Goal: Find specific page/section: Find specific page/section

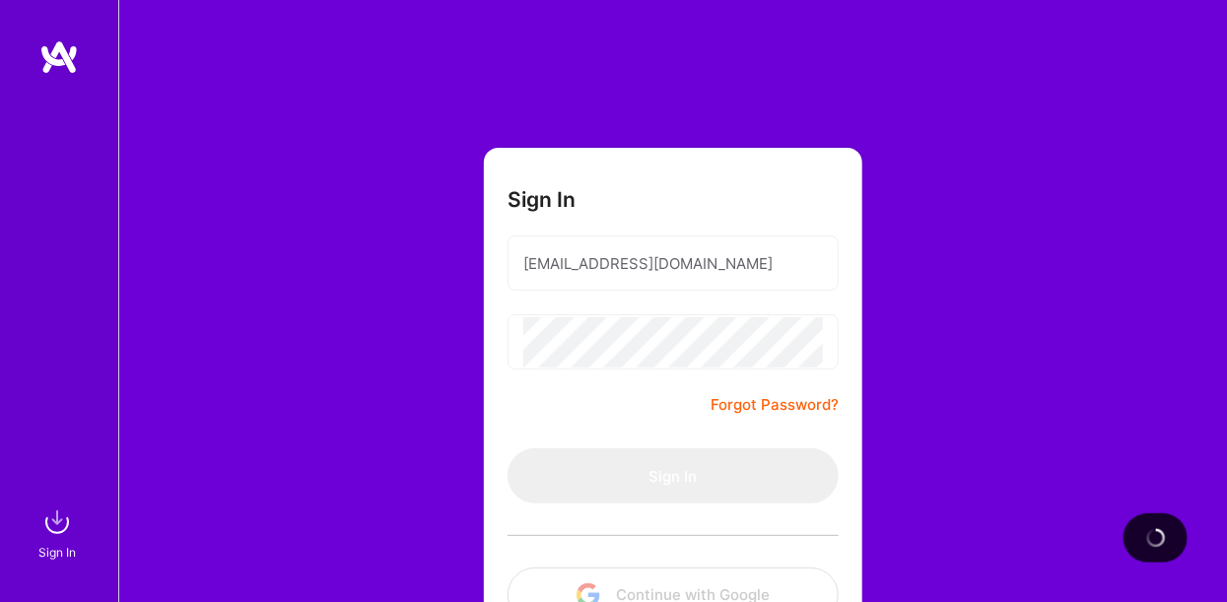
click at [900, 280] on div "Sign In [EMAIL_ADDRESS][DOMAIN_NAME] Forgot Password? Sign In Continue with Goo…" at bounding box center [672, 370] width 1109 height 740
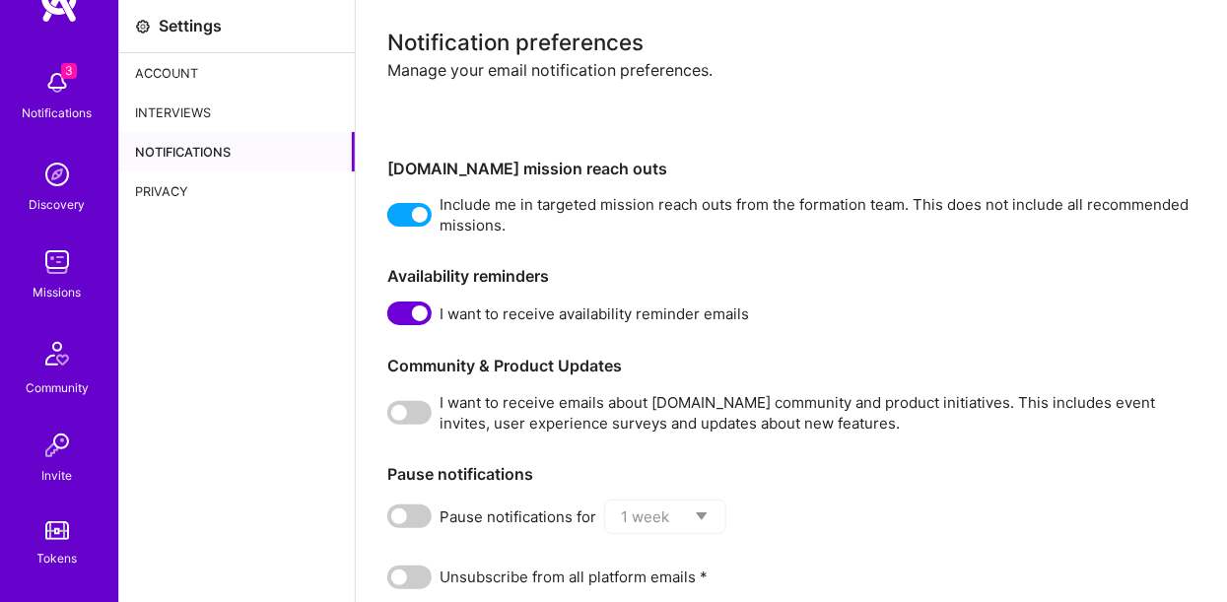
scroll to position [5, 0]
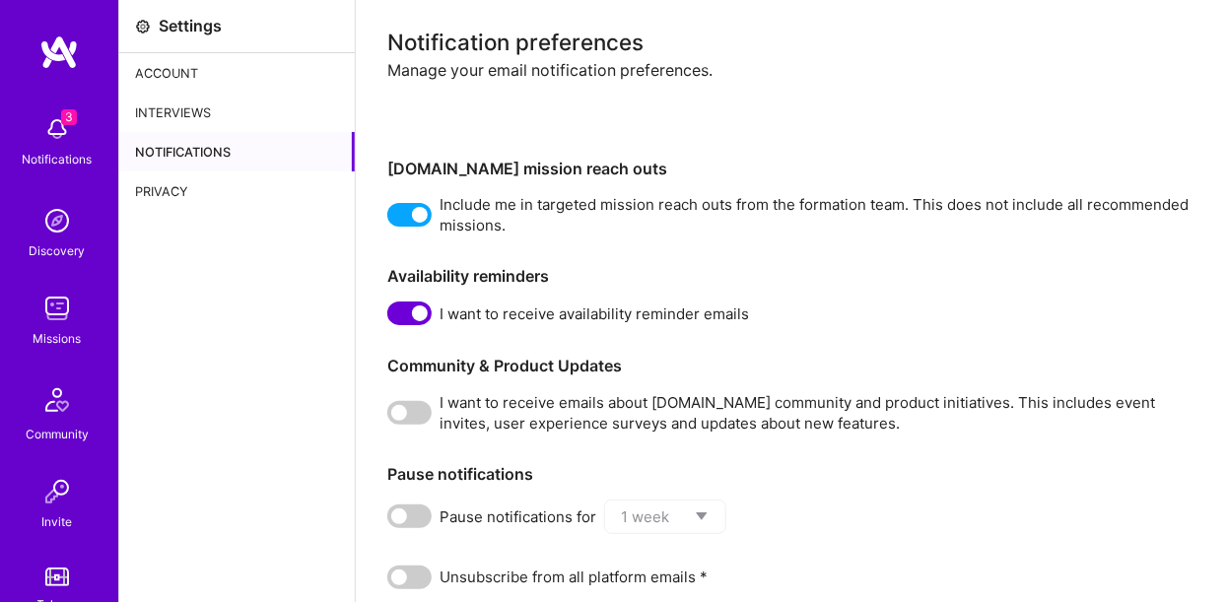
click at [54, 305] on img at bounding box center [56, 308] width 39 height 39
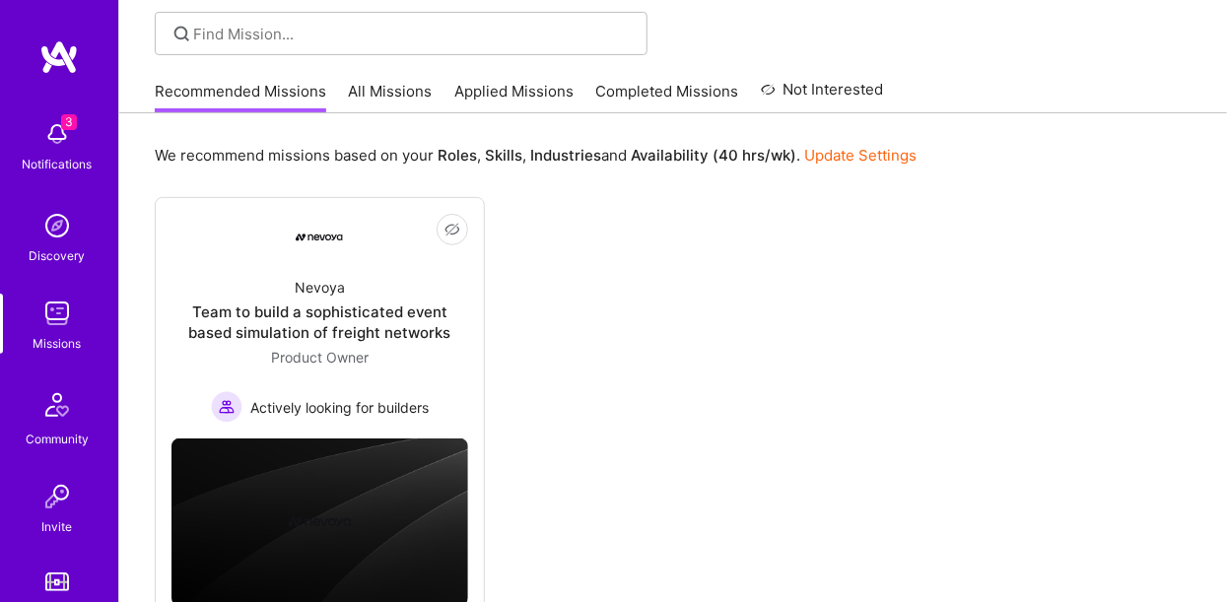
scroll to position [45, 0]
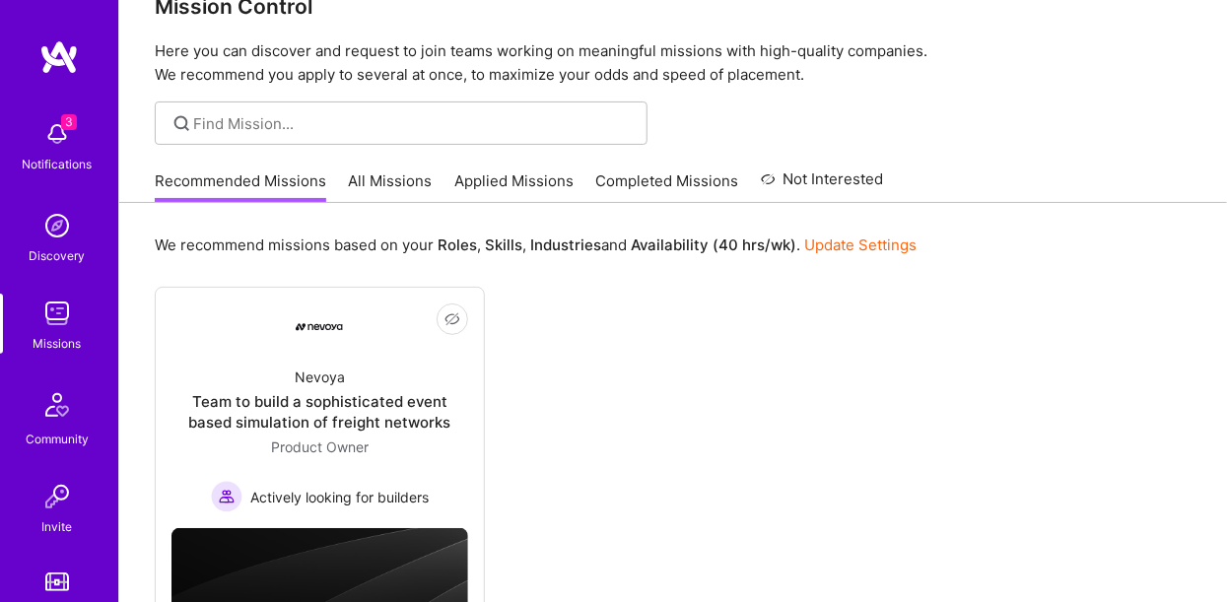
click at [391, 176] on link "All Missions" at bounding box center [391, 186] width 84 height 33
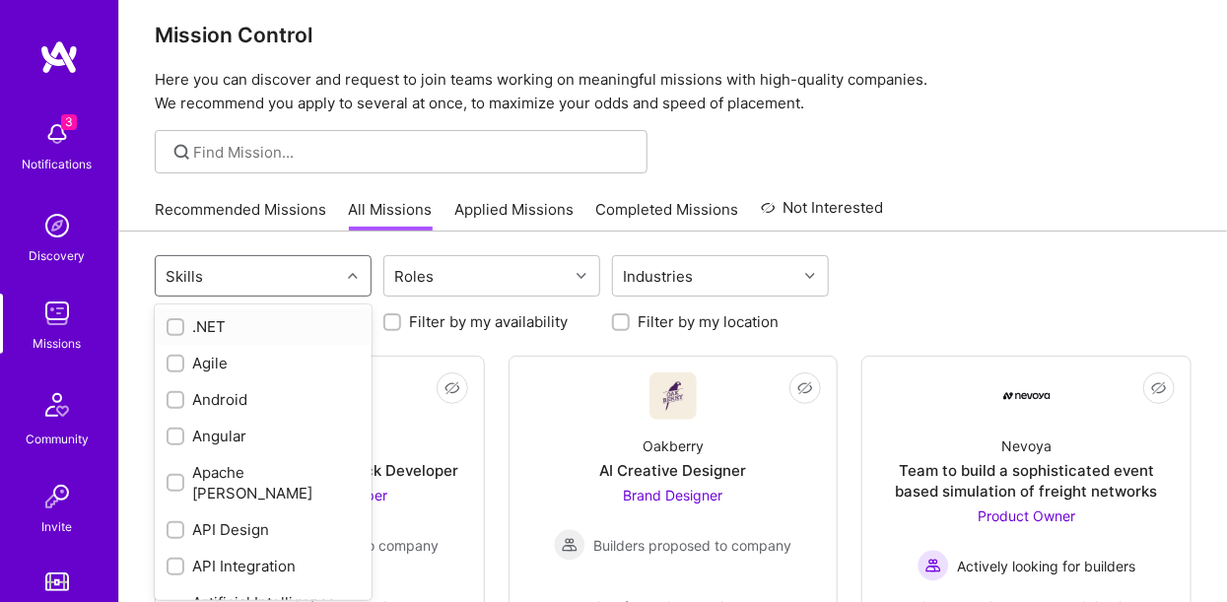
click at [321, 294] on div "Skills" at bounding box center [248, 275] width 184 height 39
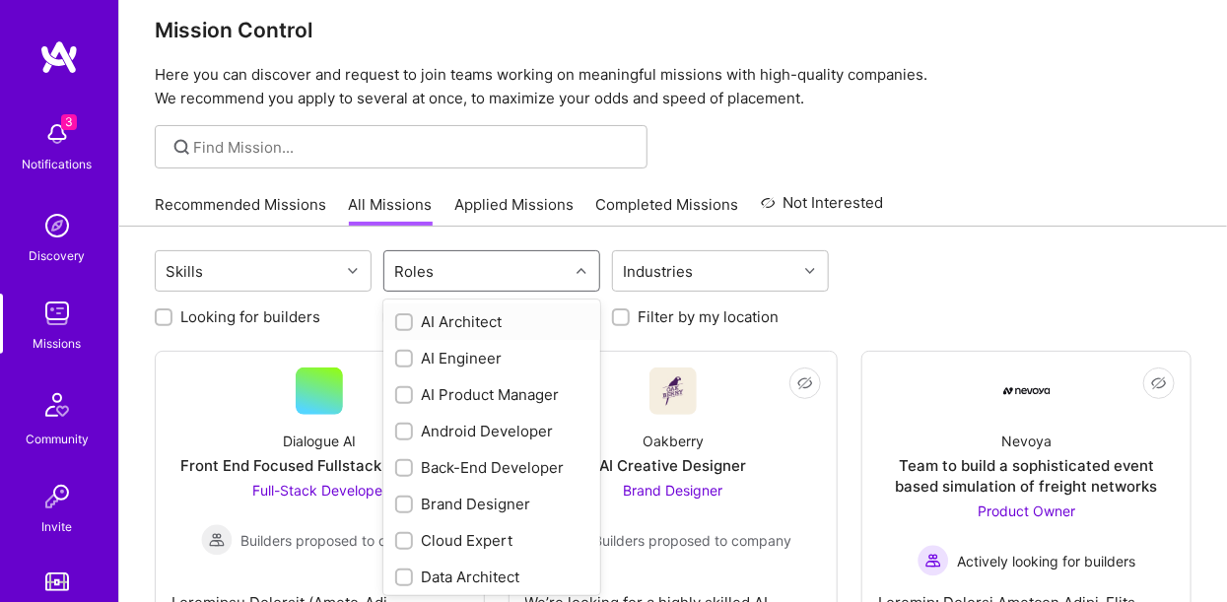
click at [458, 268] on div "Roles" at bounding box center [476, 270] width 184 height 39
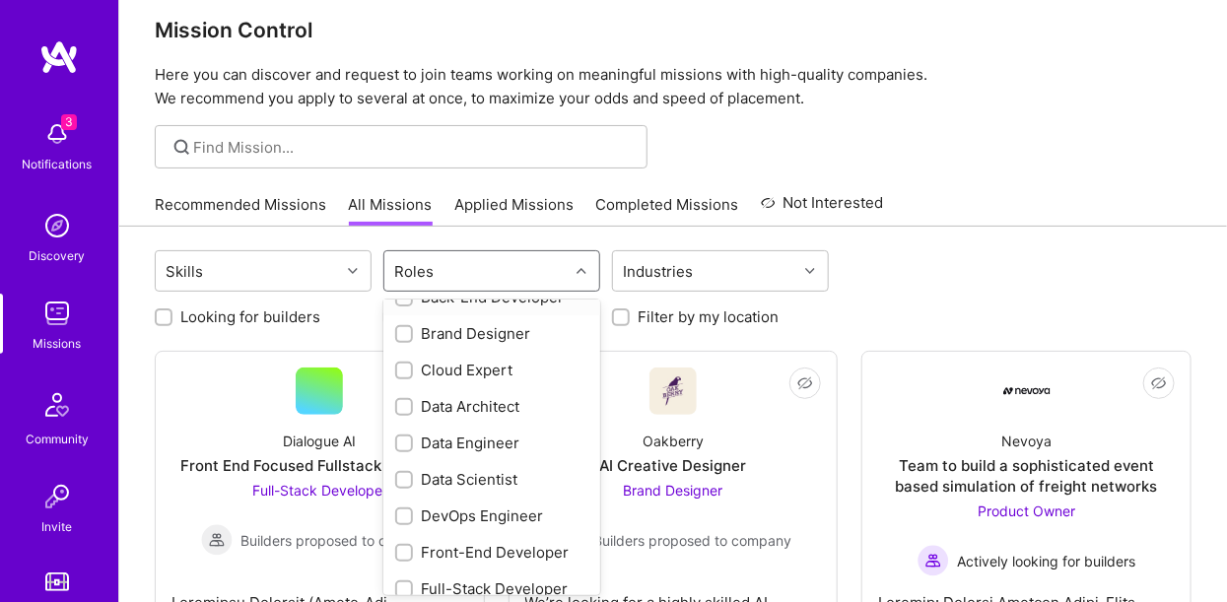
scroll to position [181, 0]
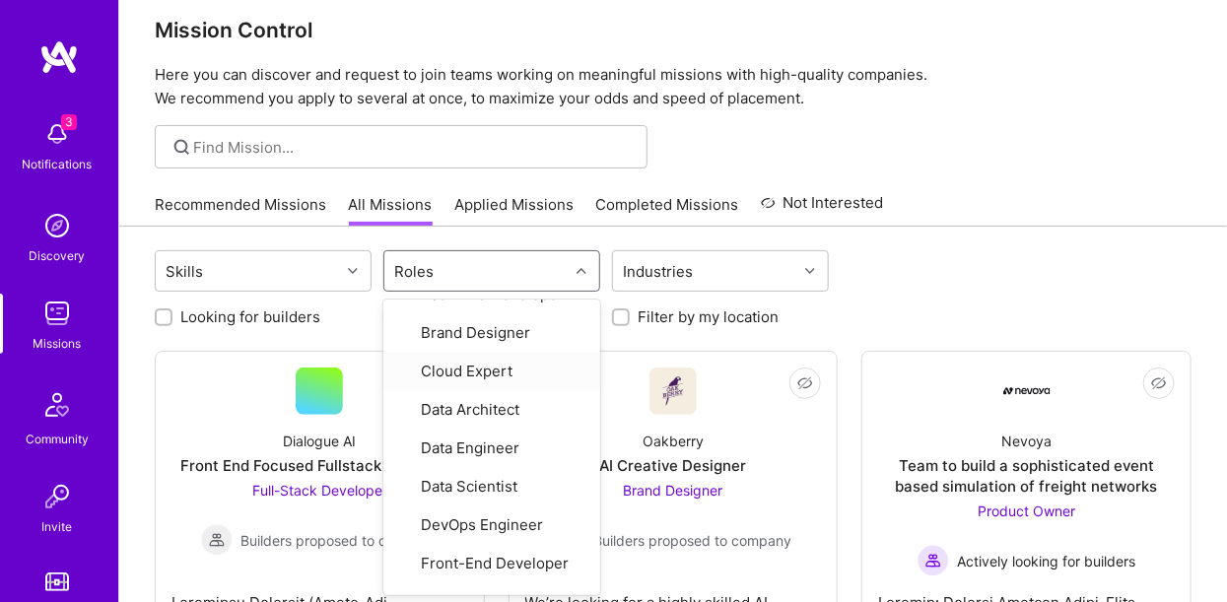
click at [879, 314] on div "Looking for builders Filter by my availability Filter by my location" at bounding box center [673, 312] width 1037 height 31
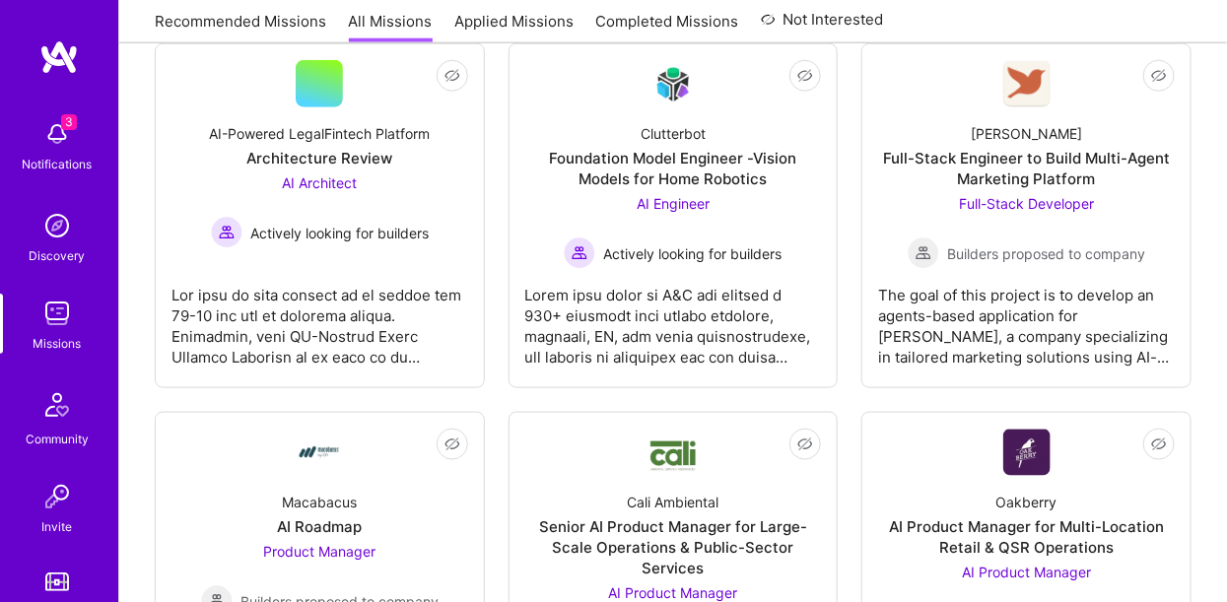
scroll to position [919, 0]
